Goal: Transaction & Acquisition: Purchase product/service

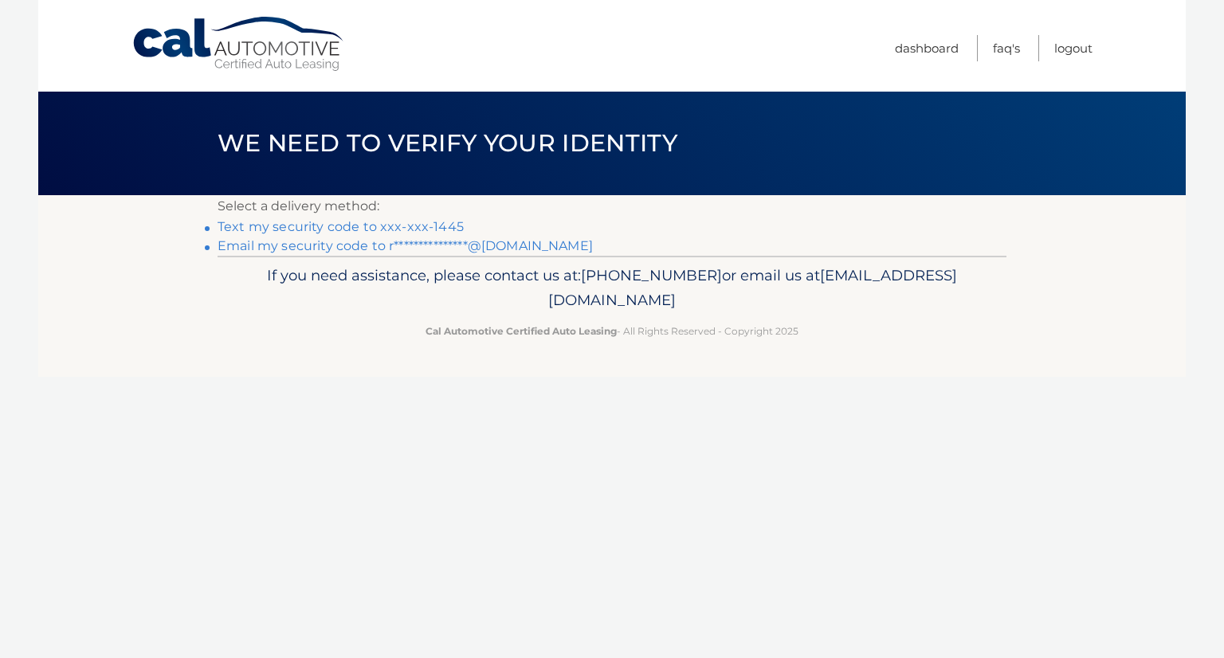
click at [234, 224] on link "Text my security code to xxx-xxx-1445" at bounding box center [341, 226] width 246 height 15
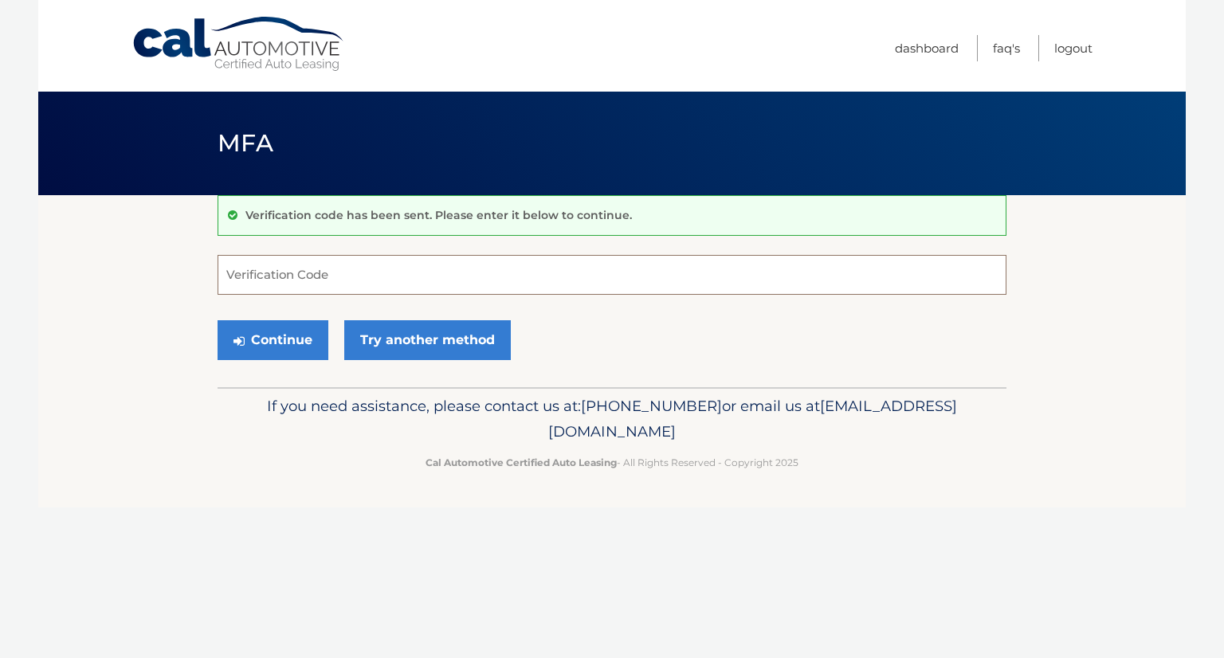
click at [249, 270] on input "Verification Code" at bounding box center [612, 275] width 789 height 40
type input "612545"
click at [272, 344] on button "Continue" at bounding box center [273, 340] width 111 height 40
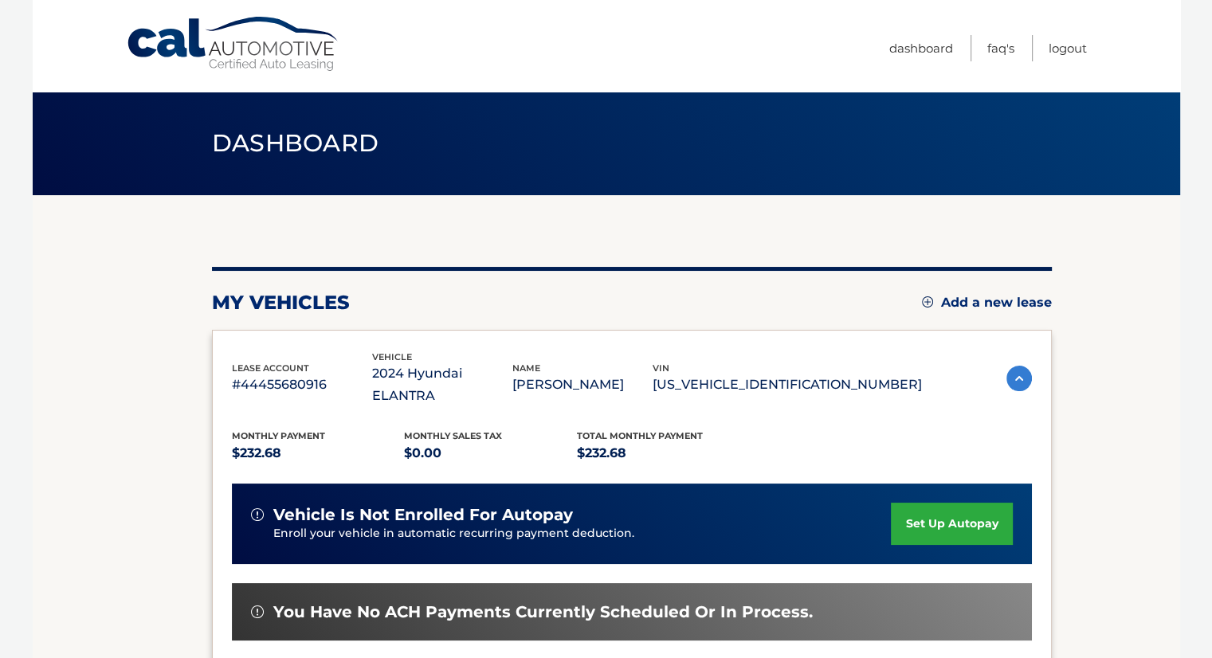
drag, startPoint x: 1210, startPoint y: 227, endPoint x: 1221, endPoint y: 368, distance: 141.5
click at [1212, 368] on html "Cal Automotive Menu Dashboard FAQ's Logout" at bounding box center [606, 329] width 1212 height 658
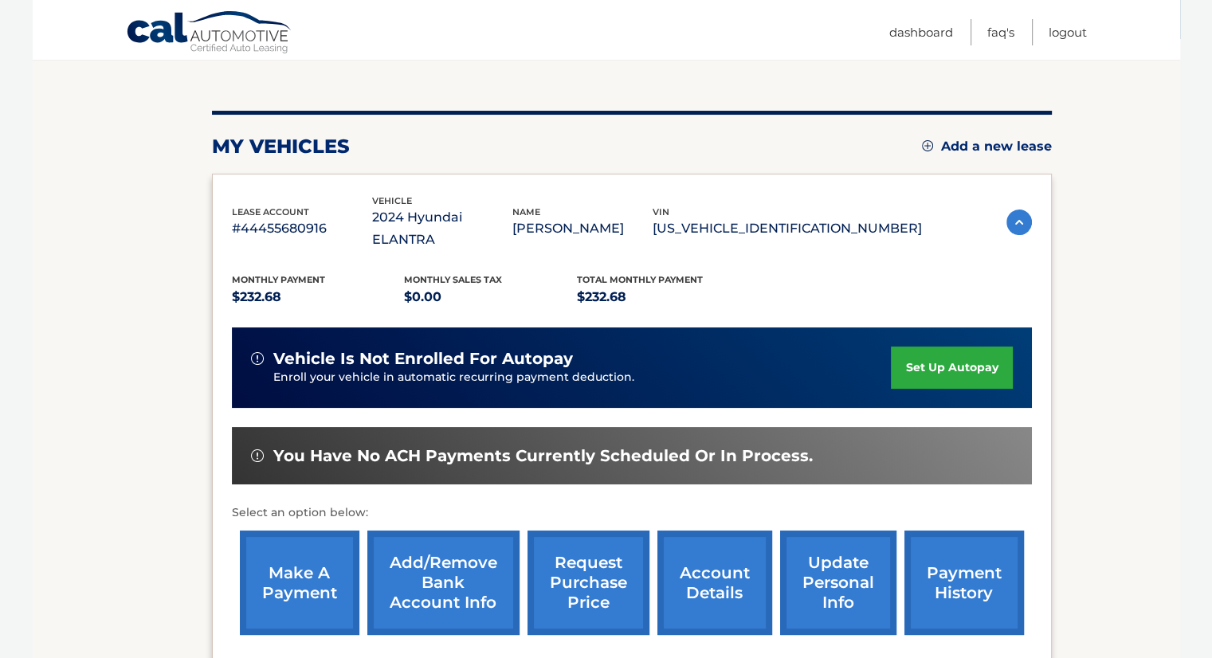
scroll to position [198, 0]
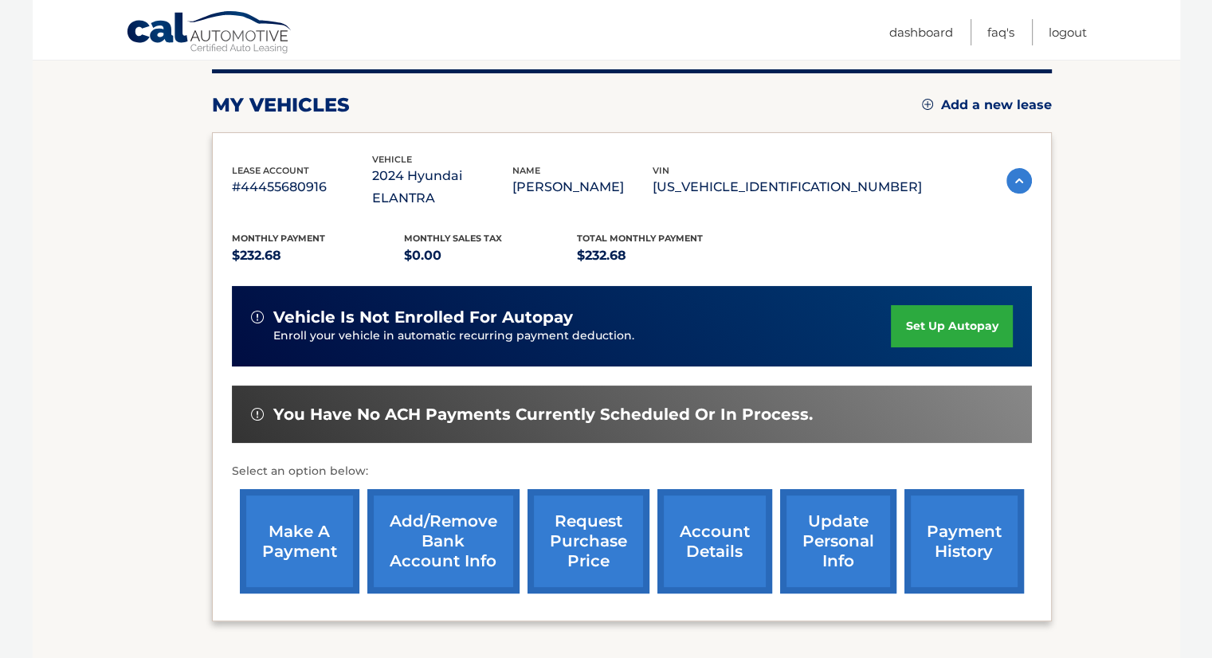
click at [276, 534] on link "make a payment" at bounding box center [300, 541] width 120 height 104
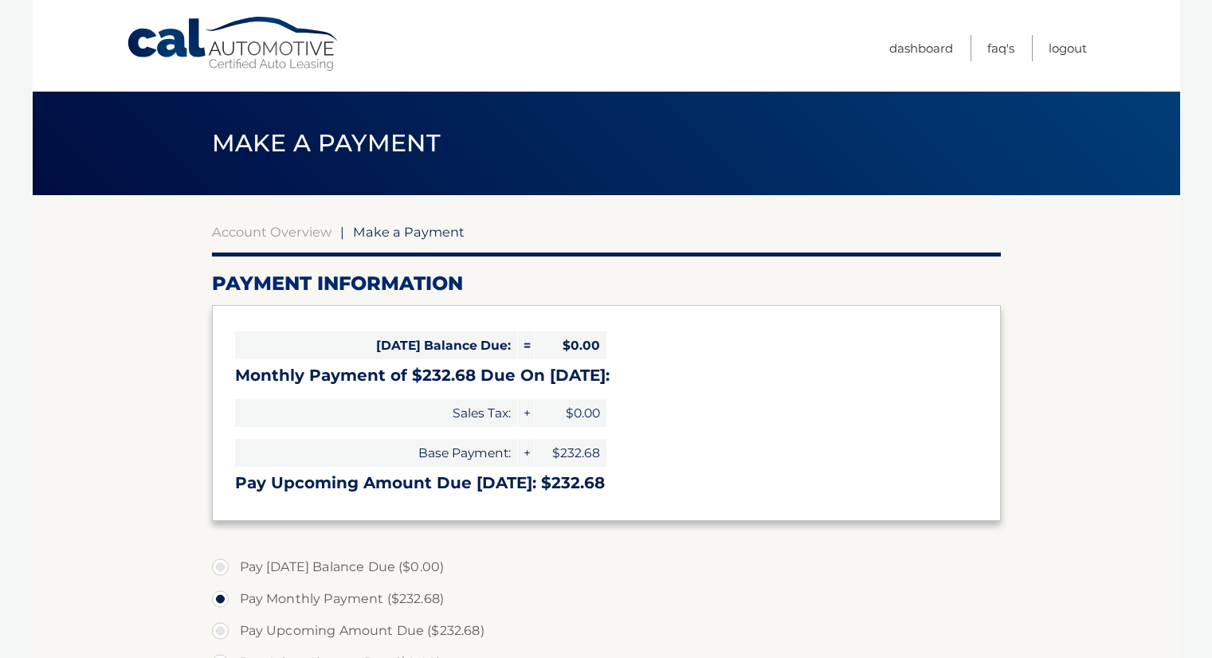
select select "NDBhOTJkMTItMzczNC00NTFkLTllZmMtMzM5MjI0NDBjZDdi"
